Goal: Task Accomplishment & Management: Complete application form

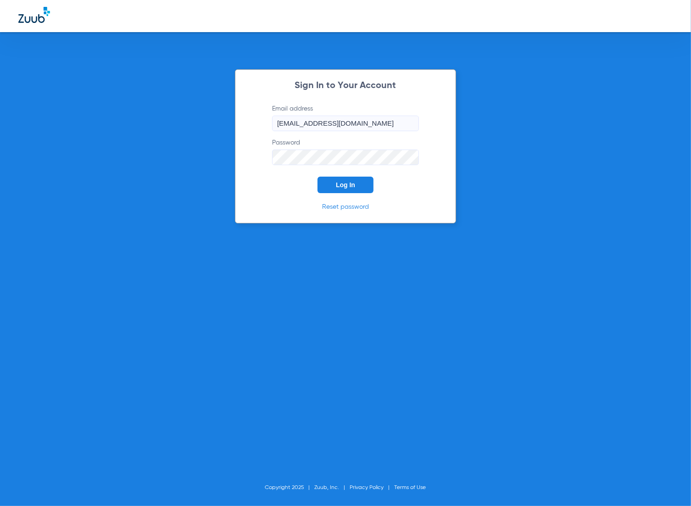
click at [347, 182] on span "Log In" at bounding box center [345, 184] width 19 height 7
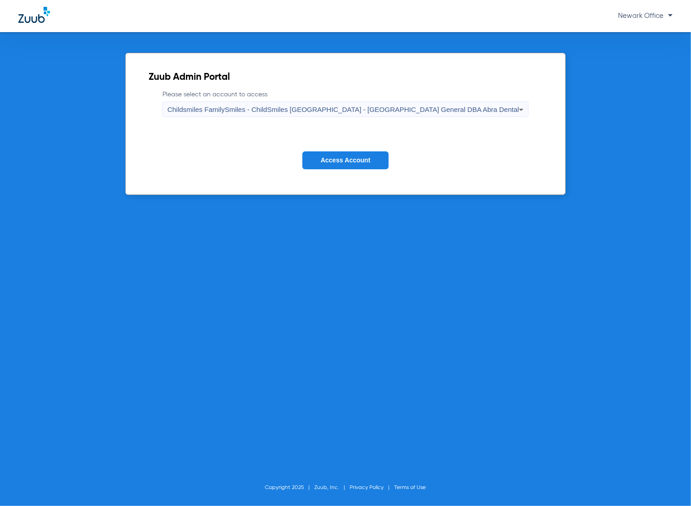
click at [368, 159] on span "Access Account" at bounding box center [346, 160] width 50 height 7
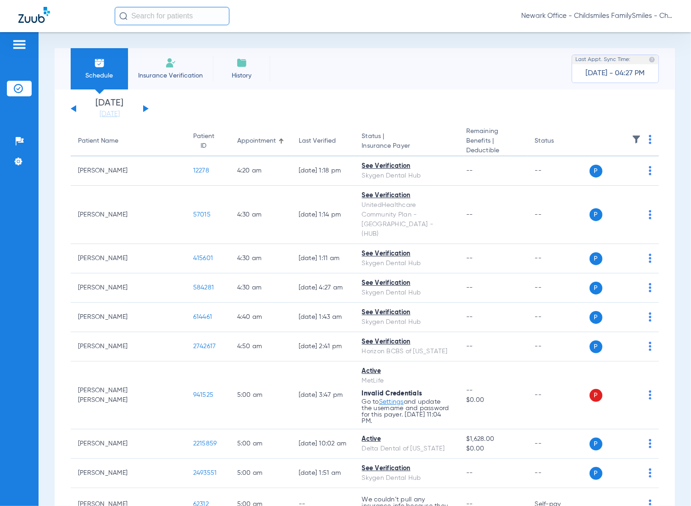
click at [202, 17] on input "text" at bounding box center [172, 16] width 115 height 18
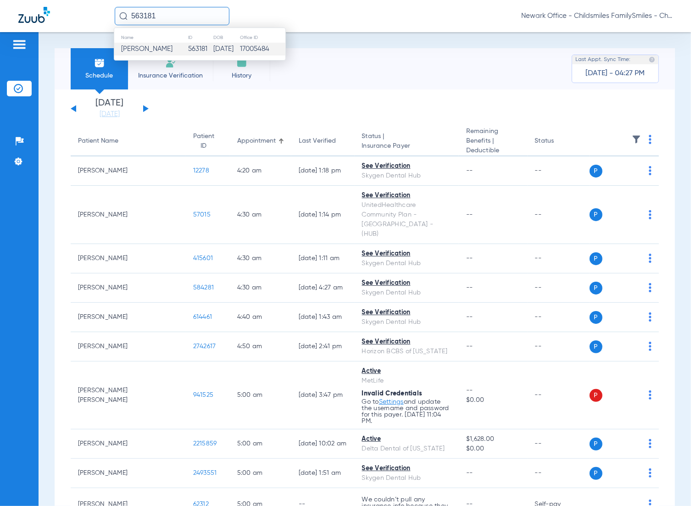
type input "563181"
click at [157, 48] on span "Kiara Kaushal" at bounding box center [146, 48] width 51 height 7
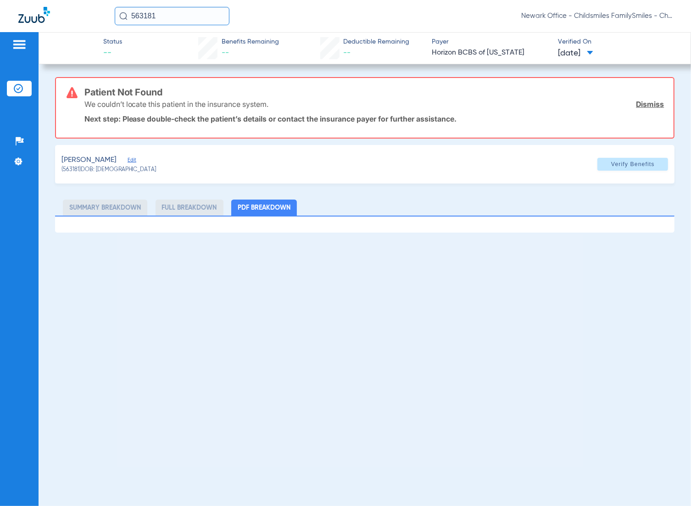
click at [138, 159] on div "KAUSHAL, KIARA Edit (563181) DOB: 01/01/2020 Verify Benefits" at bounding box center [365, 164] width 620 height 39
click at [135, 159] on span "Edit" at bounding box center [132, 161] width 8 height 9
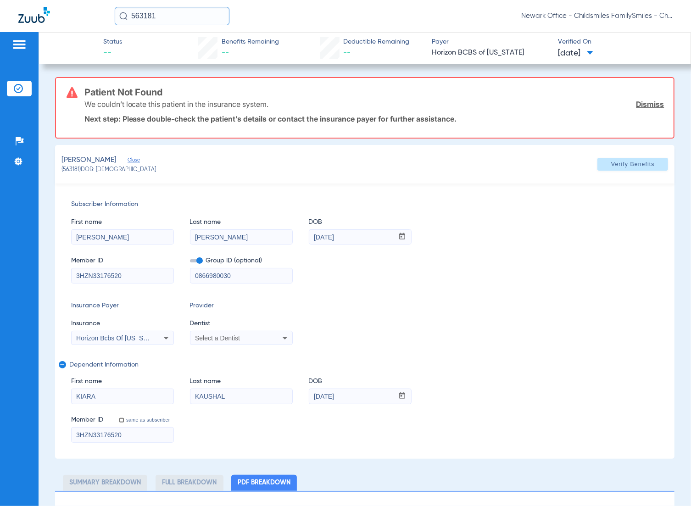
click at [247, 337] on div "Select a Dentist" at bounding box center [232, 338] width 74 height 6
type input "VIVIA"
click at [240, 389] on mat-option "Vivian Kim 1356865745" at bounding box center [267, 384] width 154 height 15
click at [651, 160] on span at bounding box center [633, 164] width 71 height 22
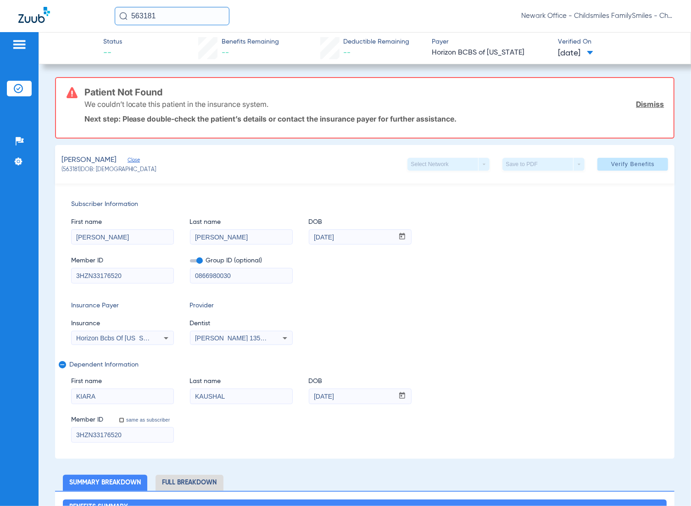
drag, startPoint x: 185, startPoint y: 19, endPoint x: 102, endPoint y: 19, distance: 82.6
click at [102, 19] on div "563181 Newark Office - Childsmiles FamilySmiles - ChildSmiles PA - Newark Gener…" at bounding box center [345, 16] width 691 height 32
paste input "9759"
click at [168, 18] on input "59759" at bounding box center [172, 16] width 115 height 18
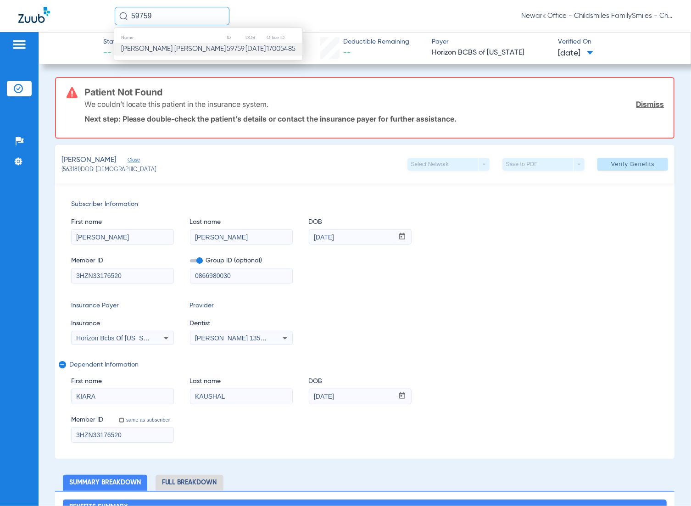
type input "59759"
click at [165, 48] on span "Yashay Brown Dukes" at bounding box center [173, 48] width 105 height 7
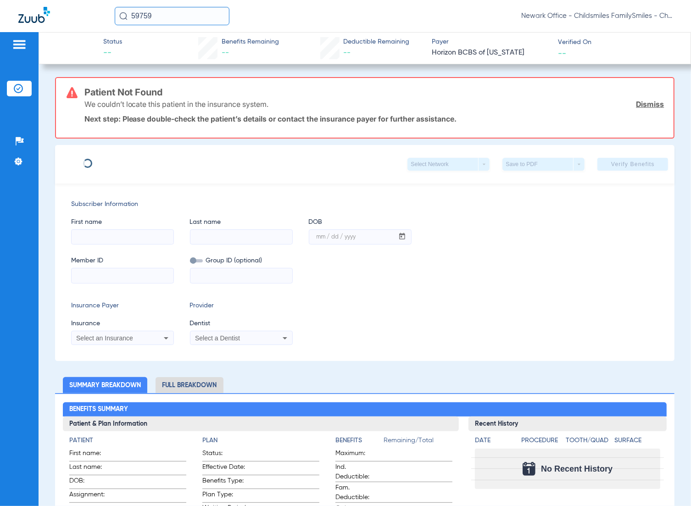
type input "TAHEERA"
type input "BROWN"
type input "03/08/1982"
type input "3HZN52453360"
type input "0761081171"
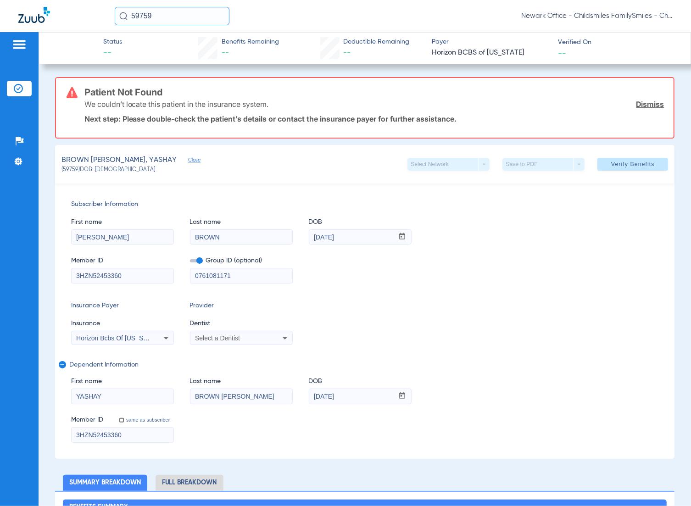
drag, startPoint x: 165, startPoint y: 21, endPoint x: 96, endPoint y: 21, distance: 68.9
click at [96, 21] on div "59759 Newark Office - Childsmiles FamilySmiles - ChildSmiles PA - Newark Genera…" at bounding box center [345, 16] width 691 height 32
paste input "1871985"
click at [171, 18] on input "1871985" at bounding box center [172, 16] width 115 height 18
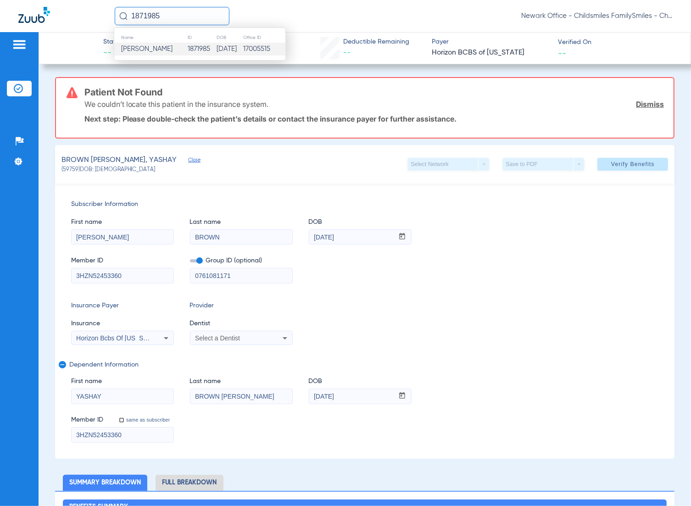
type input "1871985"
click at [167, 46] on span "Carmen Duffoo" at bounding box center [146, 48] width 51 height 7
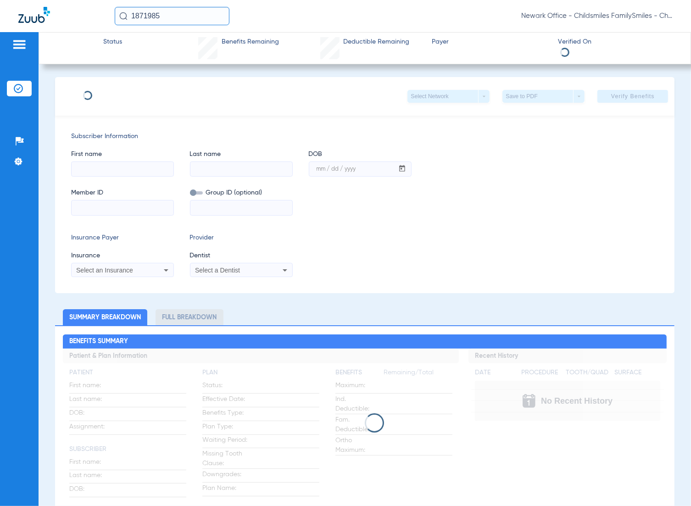
type input "CARMEN"
type input "DUFFOO"
type input "07/21/1979"
type input "W205615444"
type input "086528602000003"
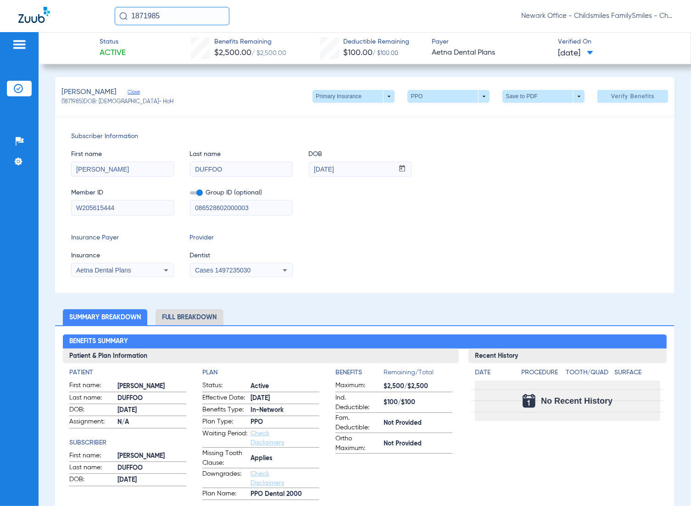
click at [242, 267] on span "Cases 1497235030" at bounding box center [223, 270] width 56 height 7
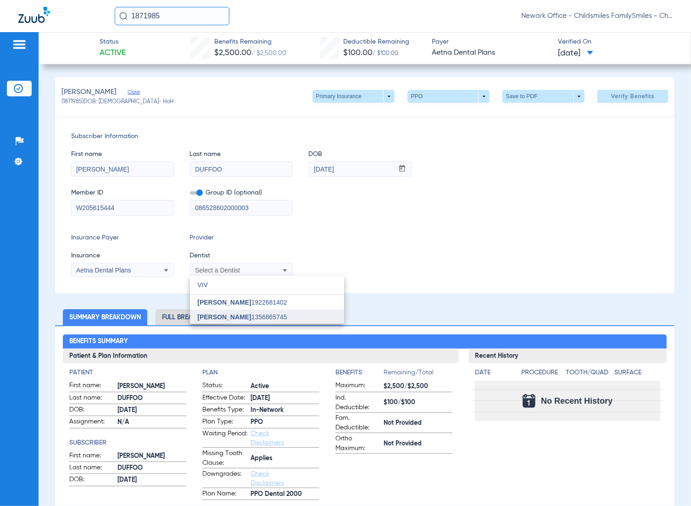
type input "VIV"
click at [264, 318] on span "Vivian Kim 1356865745" at bounding box center [242, 317] width 90 height 6
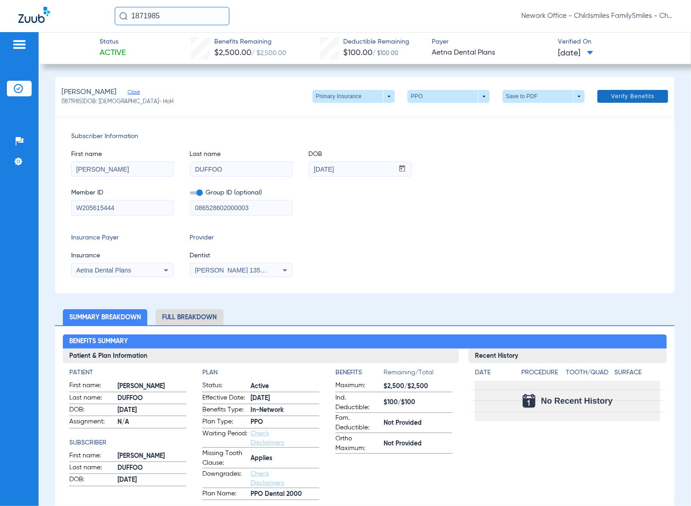
click at [613, 96] on span "Verify Benefits" at bounding box center [634, 96] width 44 height 7
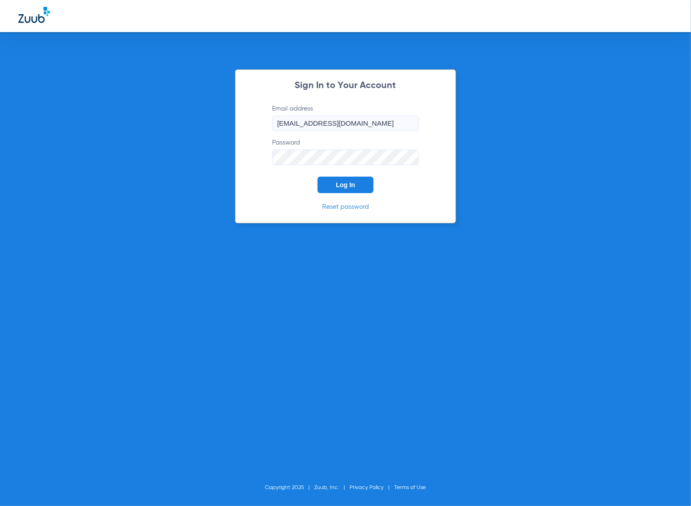
click at [339, 178] on button "Log In" at bounding box center [346, 185] width 56 height 17
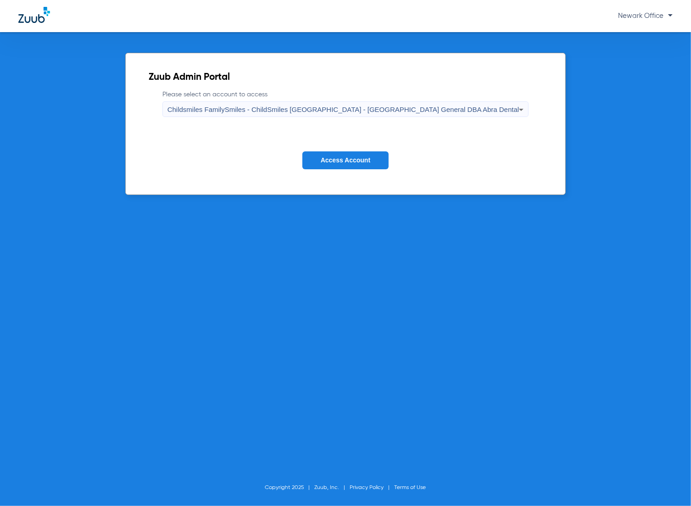
click at [309, 154] on button "Access Account" at bounding box center [346, 160] width 86 height 18
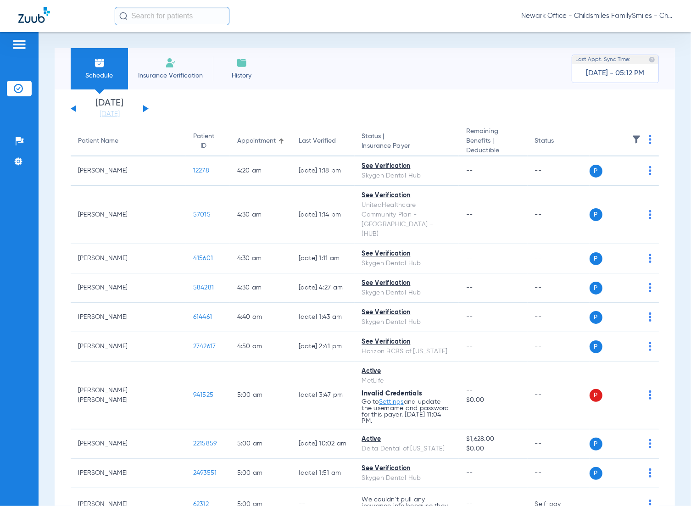
paste input "1994403"
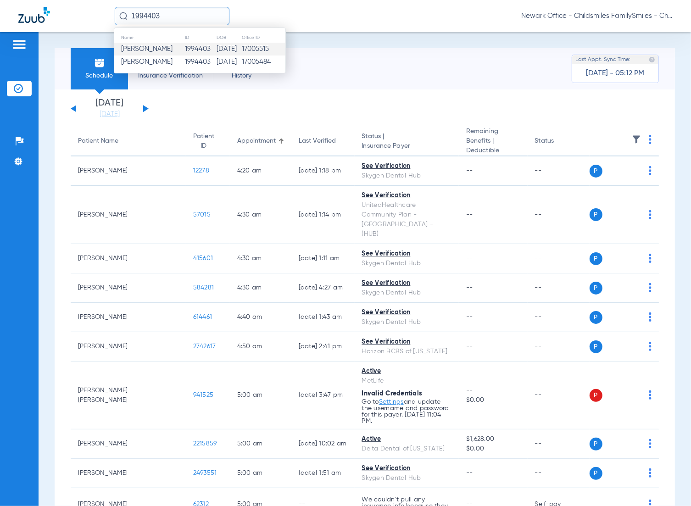
type input "1994403"
click at [185, 51] on td "1994403" at bounding box center [201, 49] width 32 height 13
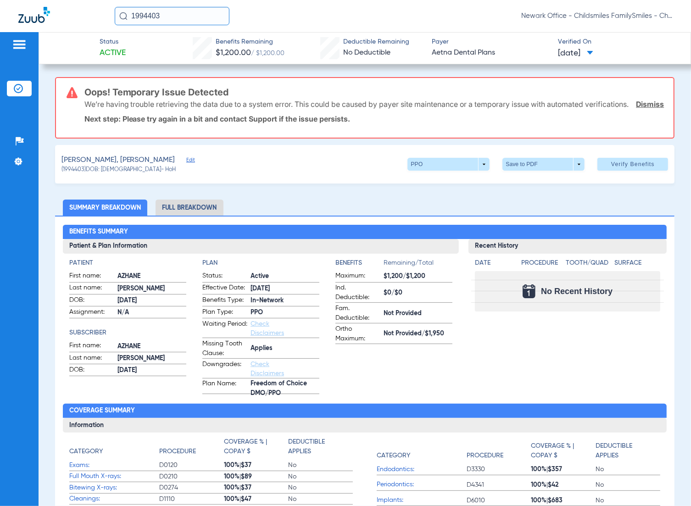
click at [186, 166] on span "Edit" at bounding box center [190, 161] width 8 height 9
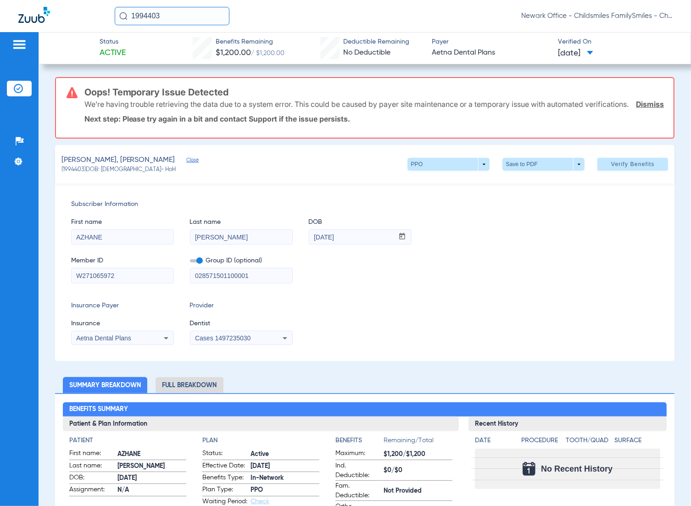
click at [233, 342] on span "Cases 1497235030" at bounding box center [223, 338] width 56 height 7
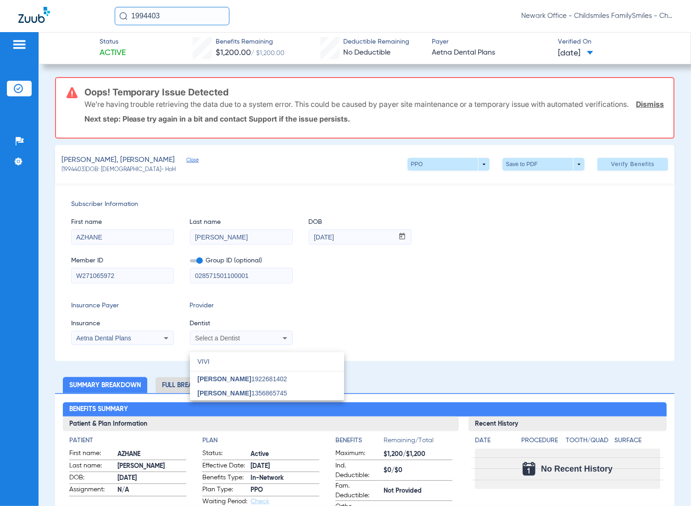
type input "VIVI"
click at [241, 402] on div at bounding box center [345, 253] width 691 height 506
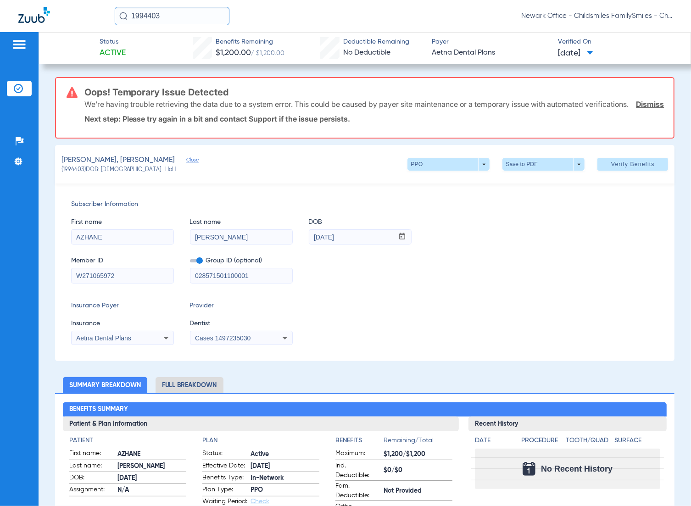
click at [247, 342] on span "Cases 1497235030" at bounding box center [223, 338] width 56 height 7
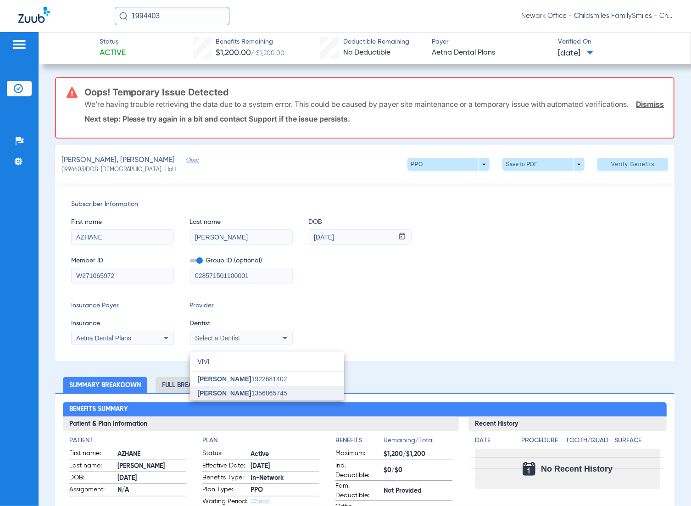
type input "VIVI"
click at [244, 389] on mat-option "Vivian Kim 1356865745" at bounding box center [267, 393] width 154 height 15
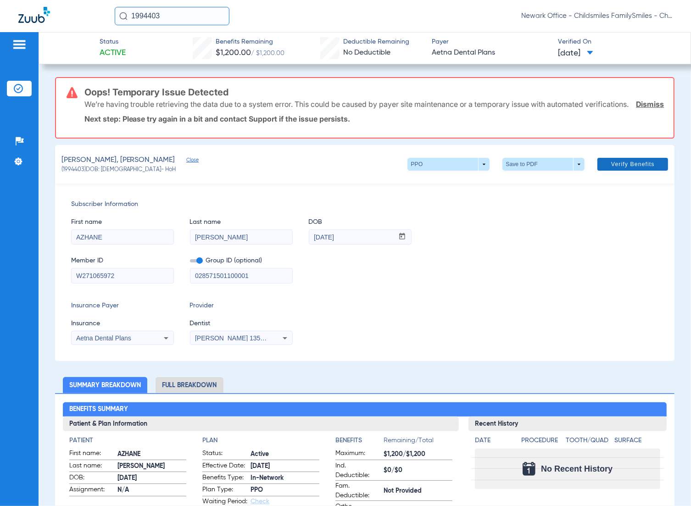
click at [629, 168] on span "Verify Benefits" at bounding box center [634, 164] width 44 height 7
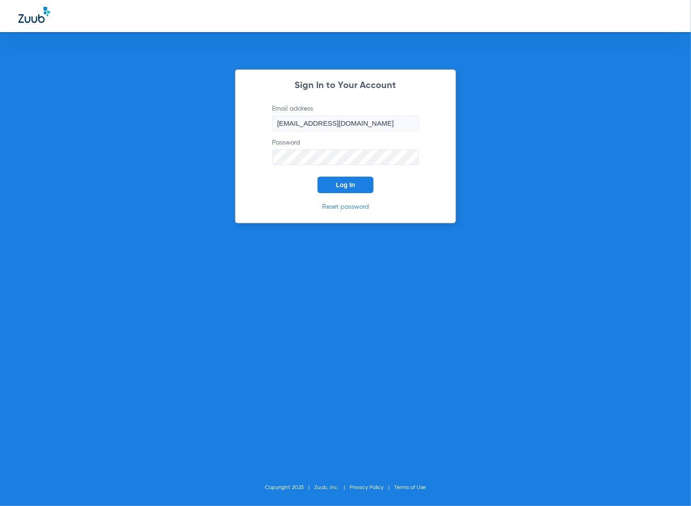
click at [340, 179] on button "Log In" at bounding box center [346, 185] width 56 height 17
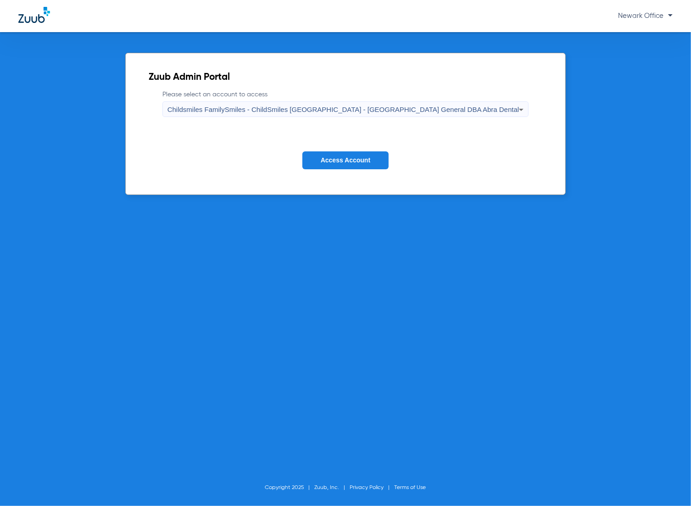
click at [335, 159] on span "Access Account" at bounding box center [346, 160] width 50 height 7
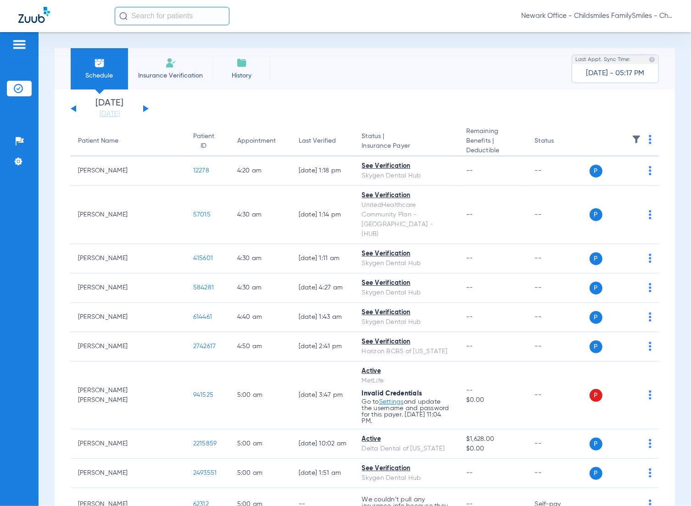
click at [171, 17] on input "text" at bounding box center [172, 16] width 115 height 18
paste input "2759967"
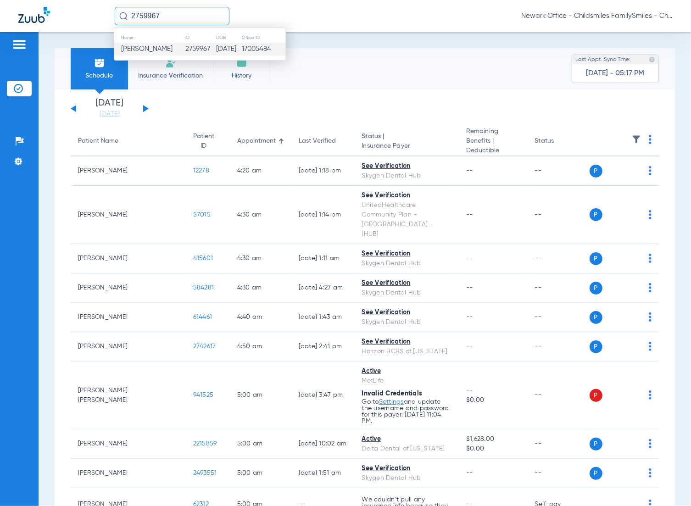
type input "2759967"
click at [185, 46] on td "2759967" at bounding box center [200, 49] width 31 height 13
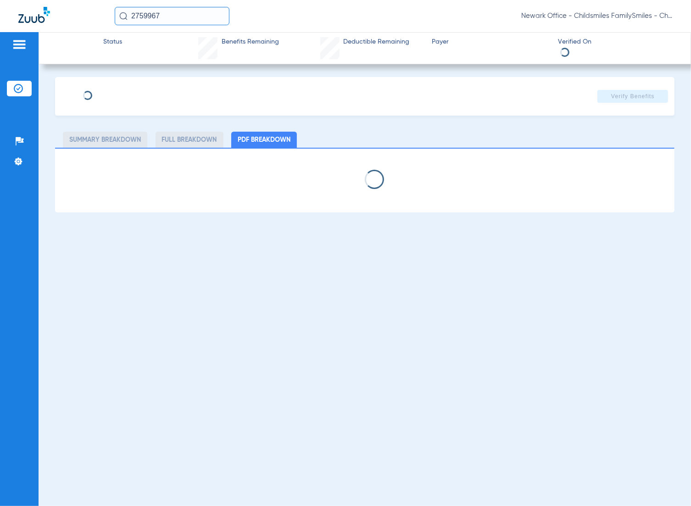
type input "KANISJA"
type input "[PERSON_NAME]"
type input "[DATE]"
type input "3HZN44301670"
type input "0095500"
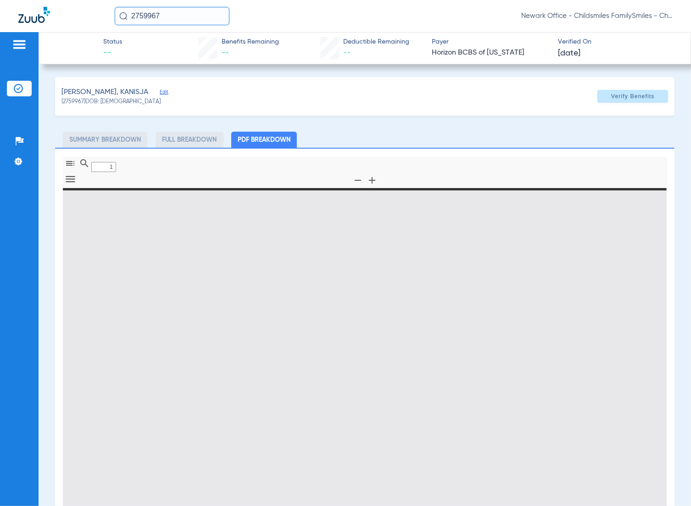
type input "0"
select select "page-width"
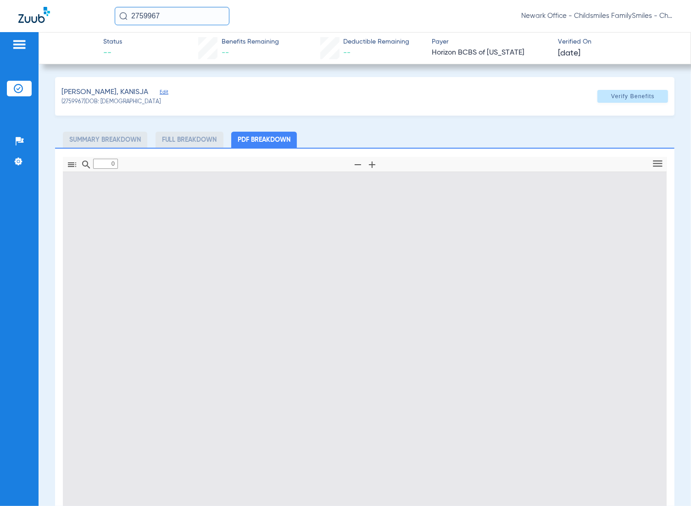
type input "1"
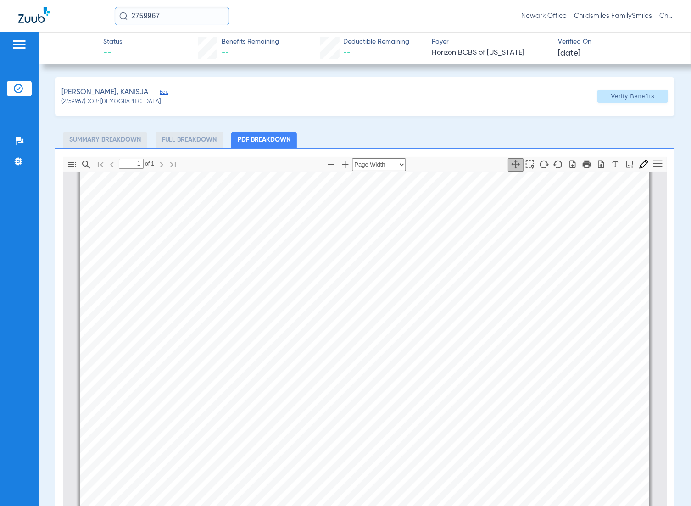
click at [160, 93] on span "Edit" at bounding box center [164, 93] width 8 height 9
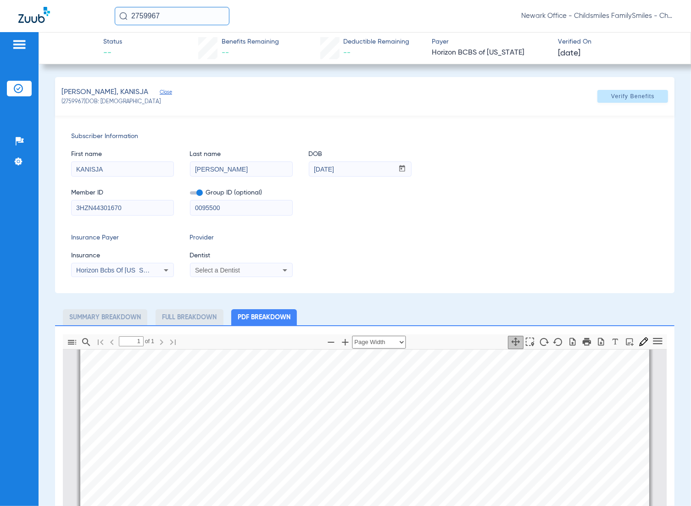
scroll to position [62, 0]
drag, startPoint x: 89, startPoint y: 208, endPoint x: 58, endPoint y: 208, distance: 30.3
click at [58, 208] on div "Subscriber Information First name [PERSON_NAME] Last name [PERSON_NAME] DOB mm …" at bounding box center [365, 205] width 620 height 178
click at [363, 242] on div "Insurance Payer Insurance Horizon Bcbs Of [US_STATE] Provider Dentist Select a …" at bounding box center [365, 255] width 588 height 44
drag, startPoint x: 68, startPoint y: 208, endPoint x: 28, endPoint y: 208, distance: 40.4
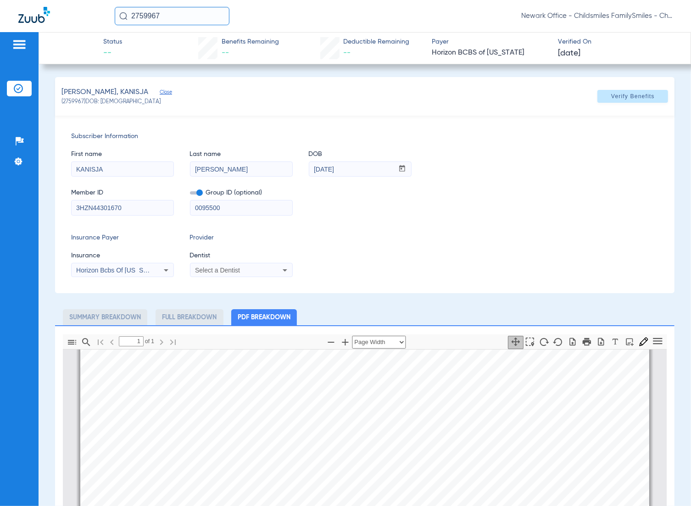
click at [28, 208] on div "Patients Insurance Verification Setup Help Center Settings Status -- Benefits R…" at bounding box center [345, 285] width 691 height 506
